Goal: Task Accomplishment & Management: Use online tool/utility

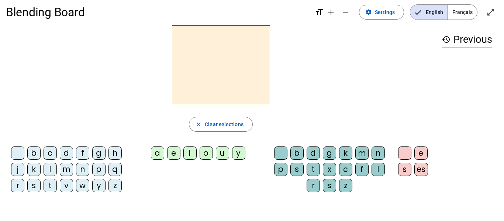
scroll to position [7, 0]
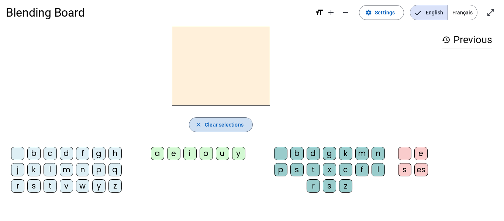
click at [217, 129] on span "Clear selections" at bounding box center [224, 124] width 39 height 9
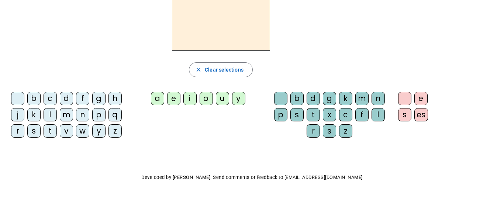
scroll to position [0, 0]
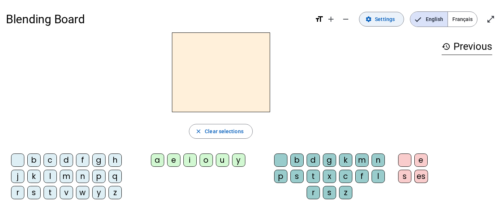
click at [387, 16] on span "Settings" at bounding box center [385, 19] width 20 height 9
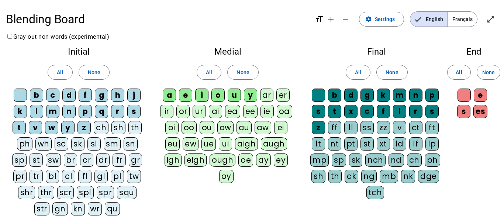
click at [17, 162] on div "sp" at bounding box center [19, 160] width 14 height 13
click at [86, 162] on div "cr" at bounding box center [86, 160] width 13 height 13
click at [20, 176] on div "pr" at bounding box center [19, 176] width 13 height 13
click at [86, 193] on div "spl" at bounding box center [85, 192] width 17 height 13
click at [106, 194] on div "spr" at bounding box center [106, 192] width 18 height 13
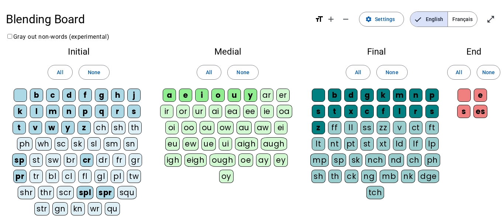
click at [463, 113] on div "s" at bounding box center [463, 111] width 13 height 13
click at [335, 146] on div "nt" at bounding box center [334, 143] width 13 height 13
click at [370, 145] on div "st" at bounding box center [367, 143] width 13 height 13
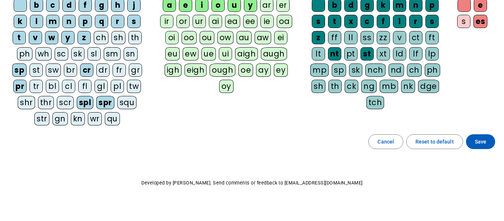
scroll to position [96, 0]
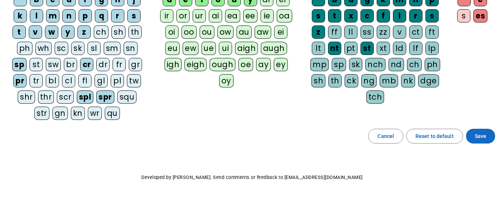
click at [486, 139] on span "Save" at bounding box center [480, 136] width 11 height 9
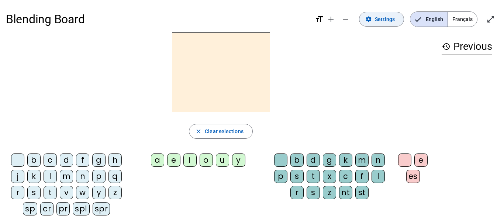
click at [382, 17] on span "Settings" at bounding box center [385, 19] width 20 height 9
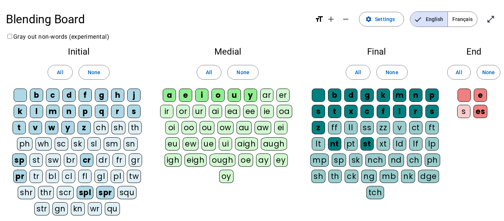
click at [462, 111] on div "s" at bounding box center [463, 111] width 13 height 13
click at [481, 97] on div "e" at bounding box center [480, 95] width 13 height 13
click at [483, 114] on div "es" at bounding box center [481, 111] width 14 height 13
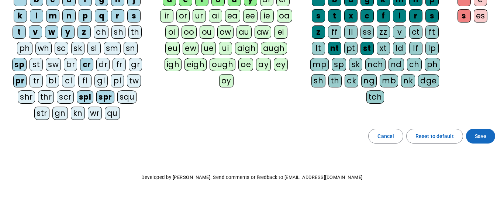
click at [477, 140] on span "Save" at bounding box center [480, 136] width 11 height 9
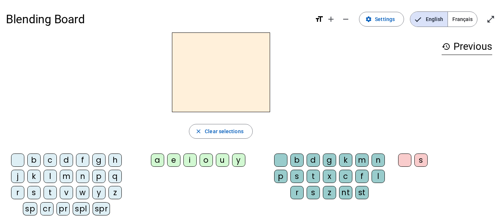
click at [15, 191] on div "r" at bounding box center [17, 192] width 13 height 13
click at [157, 163] on div "a" at bounding box center [157, 160] width 13 height 13
click at [378, 159] on div "n" at bounding box center [378, 160] width 13 height 13
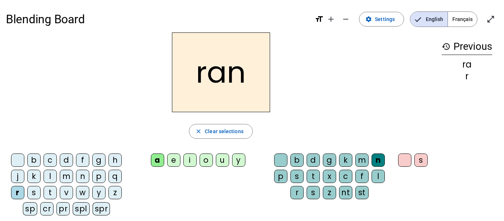
click at [345, 195] on div "nt" at bounding box center [345, 192] width 13 height 13
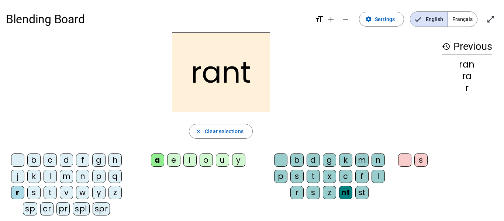
click at [220, 162] on div "u" at bounding box center [222, 160] width 13 height 13
click at [313, 193] on div "s" at bounding box center [313, 192] width 13 height 13
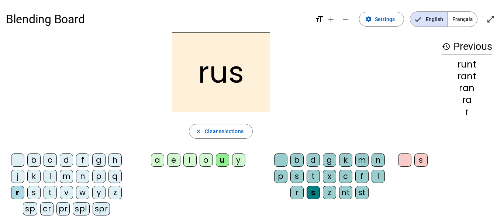
click at [365, 195] on div "st" at bounding box center [362, 192] width 13 height 13
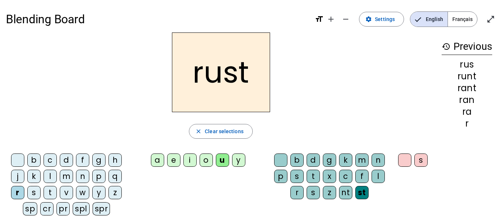
click at [46, 210] on div "cr" at bounding box center [46, 208] width 13 height 13
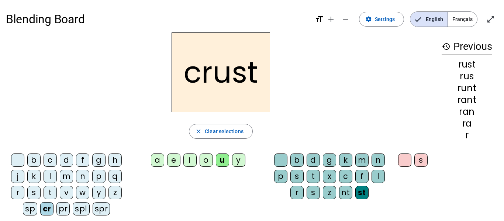
click at [175, 162] on div "e" at bounding box center [173, 160] width 13 height 13
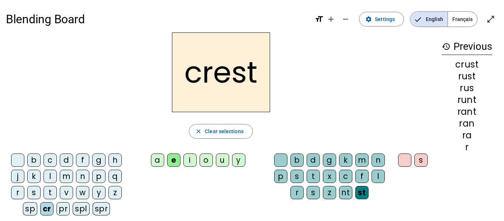
click at [16, 195] on div "r" at bounding box center [17, 192] width 13 height 13
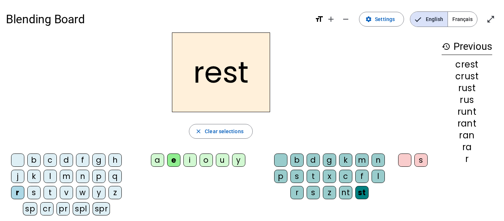
click at [347, 193] on div "nt" at bounding box center [345, 192] width 13 height 13
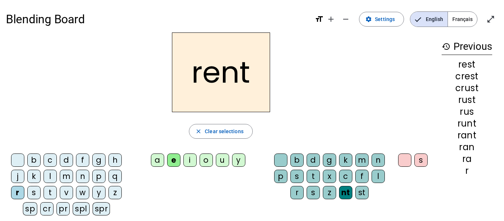
click at [32, 193] on div "s" at bounding box center [33, 192] width 13 height 13
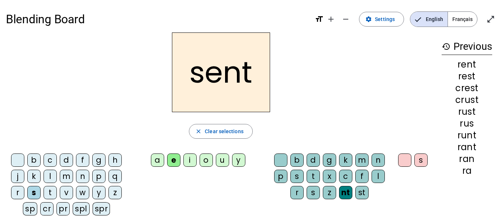
click at [312, 176] on div "t" at bounding box center [313, 176] width 13 height 13
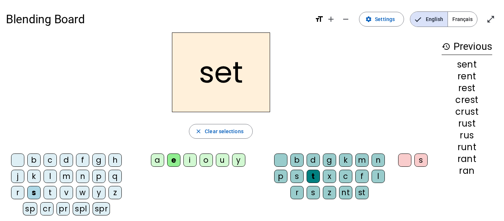
click at [189, 161] on div "i" at bounding box center [189, 160] width 13 height 13
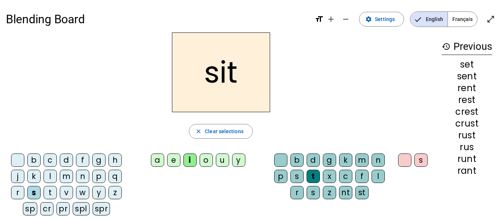
click at [32, 209] on div "sp" at bounding box center [30, 208] width 14 height 13
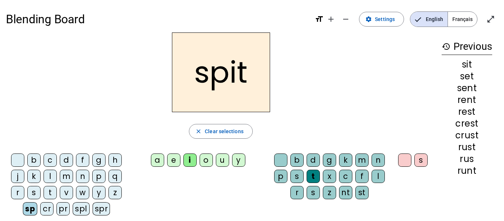
click at [80, 209] on div "spl" at bounding box center [81, 208] width 17 height 13
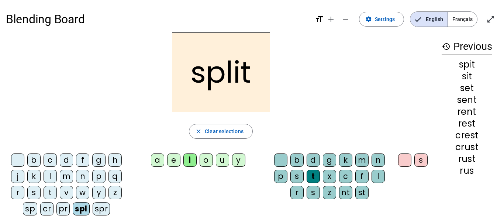
click at [346, 194] on div "nt" at bounding box center [345, 192] width 13 height 13
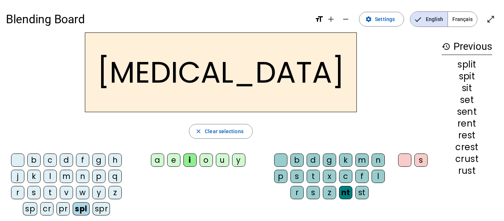
click at [105, 205] on div "spr" at bounding box center [102, 208] width 18 height 13
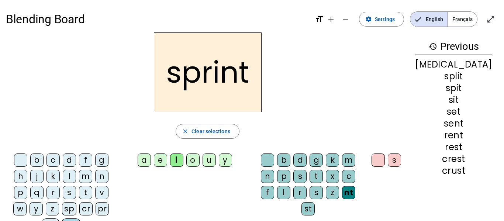
click at [27, 186] on div "p" at bounding box center [20, 192] width 13 height 13
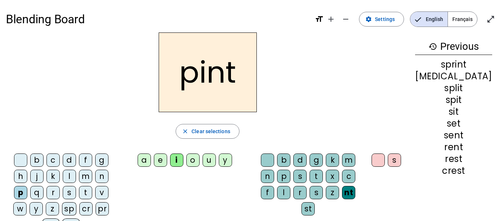
click at [96, 208] on div "pr" at bounding box center [102, 208] width 13 height 13
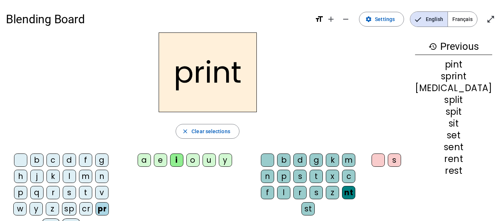
click at [401, 161] on div "s" at bounding box center [394, 160] width 13 height 13
